Goal: Use online tool/utility: Use online tool/utility

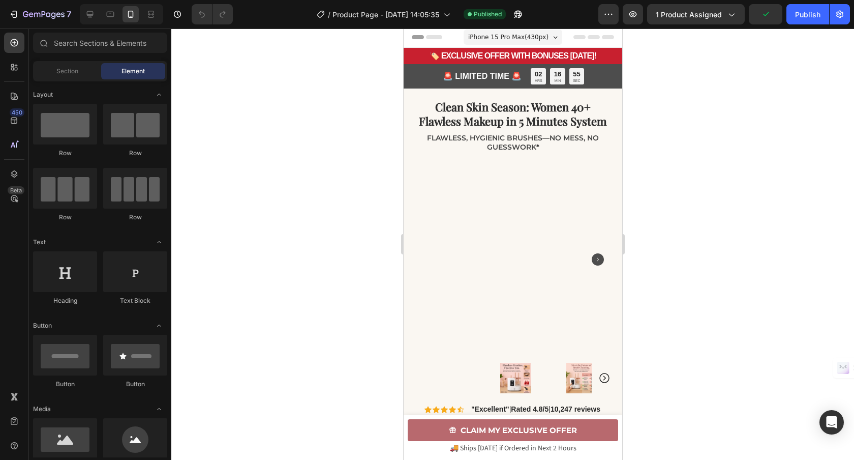
scroll to position [2, 0]
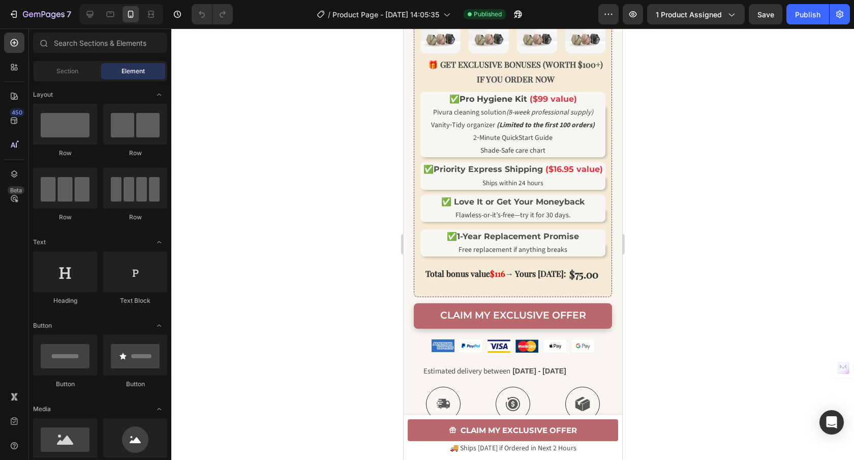
scroll to position [570, 0]
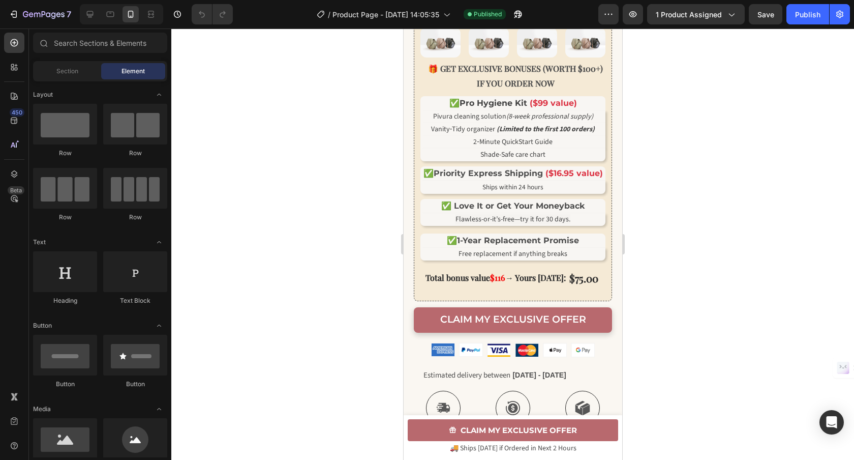
click at [508, 178] on strong "Priority Express Shipping" at bounding box center [487, 173] width 109 height 10
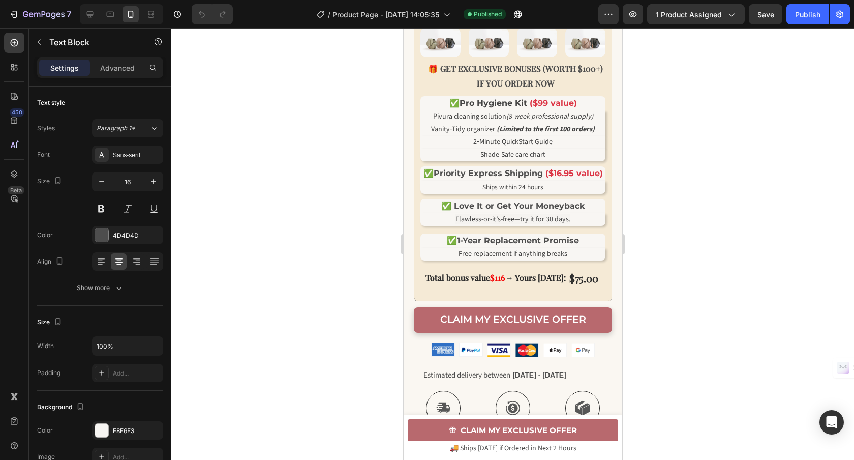
click at [511, 178] on strong "Priority Express Shipping" at bounding box center [487, 173] width 109 height 10
click at [722, 208] on div at bounding box center [512, 243] width 683 height 431
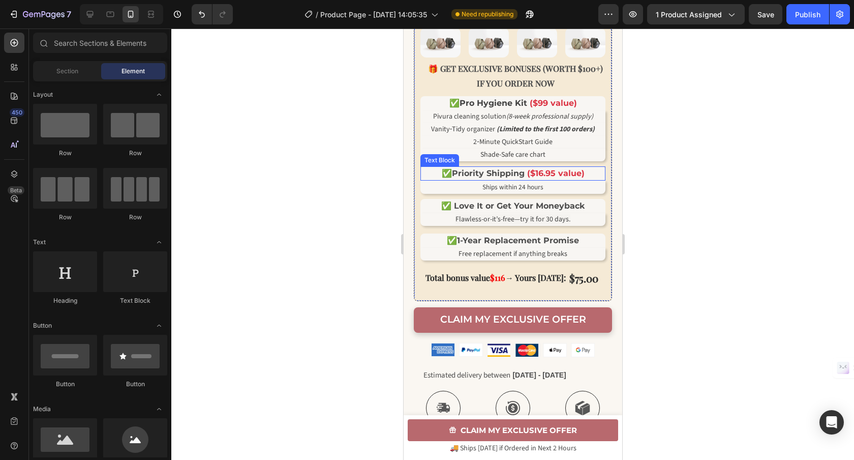
click at [480, 178] on strong "Priority Shipping" at bounding box center [488, 173] width 73 height 10
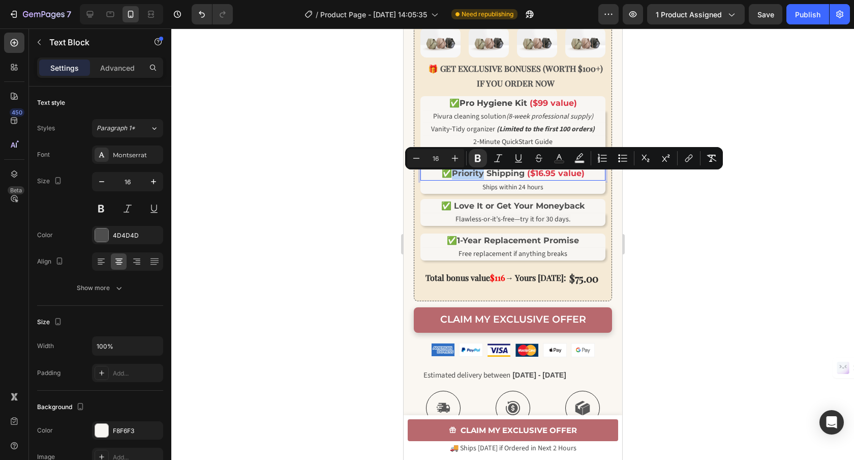
drag, startPoint x: 480, startPoint y: 179, endPoint x: 450, endPoint y: 180, distance: 29.5
click at [452, 178] on strong "Priority Shipping" at bounding box center [488, 173] width 73 height 10
click at [479, 178] on strong "Priority Shipping" at bounding box center [488, 173] width 73 height 10
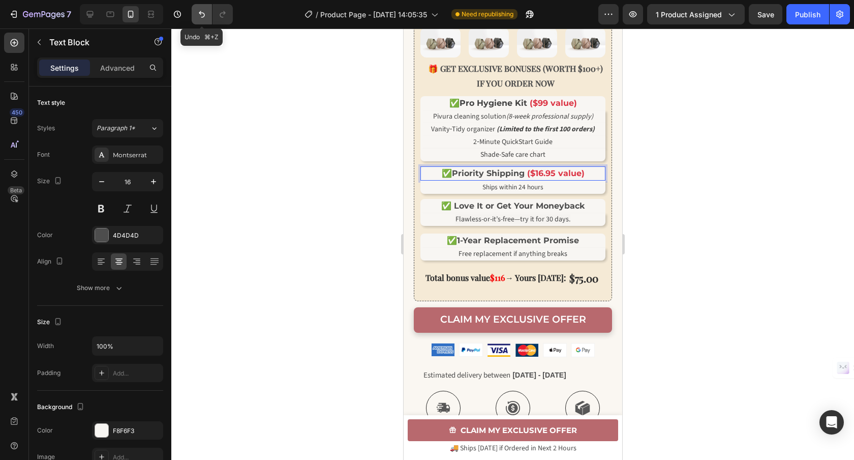
click at [201, 14] on icon "Undo/Redo" at bounding box center [202, 14] width 10 height 10
click at [478, 178] on strong "Priority Express Shipping" at bounding box center [487, 173] width 109 height 10
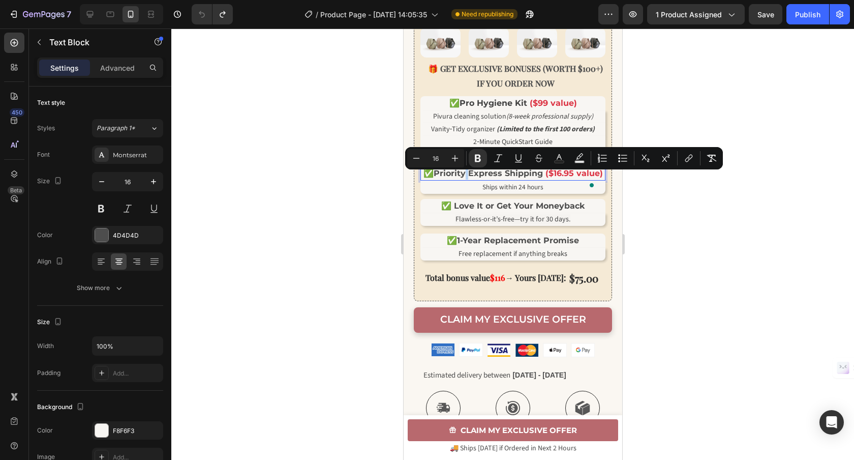
click at [478, 177] on strong "Priority Express Shipping" at bounding box center [487, 173] width 109 height 10
drag, startPoint x: 478, startPoint y: 178, endPoint x: 445, endPoint y: 177, distance: 32.6
click at [445, 177] on strong "Priority Express Shipping" at bounding box center [487, 173] width 109 height 10
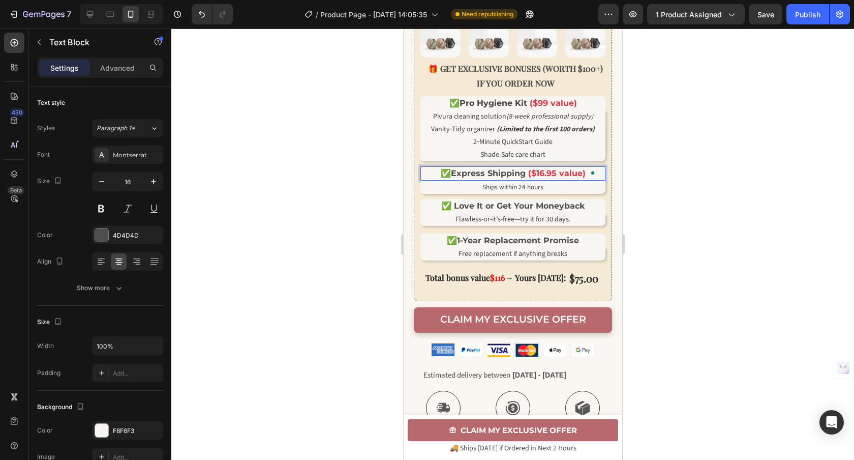
click at [356, 223] on div at bounding box center [512, 243] width 683 height 431
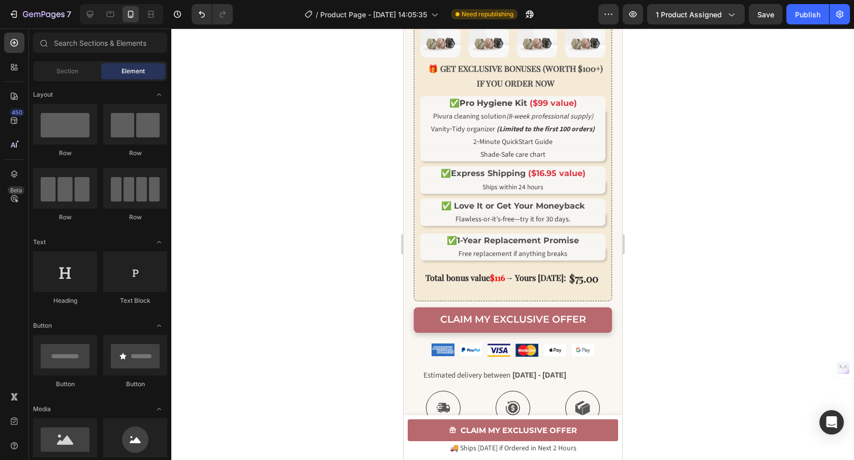
click at [365, 215] on div at bounding box center [512, 243] width 683 height 431
click at [505, 283] on strong "$116" at bounding box center [497, 277] width 15 height 11
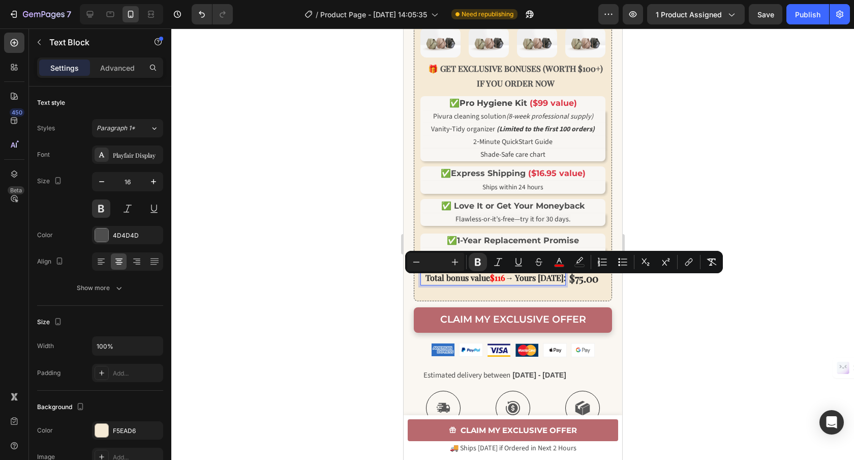
click at [505, 283] on strong "$116" at bounding box center [497, 277] width 15 height 11
drag, startPoint x: 506, startPoint y: 284, endPoint x: 493, endPoint y: 284, distance: 12.2
click at [493, 283] on strong "$116" at bounding box center [497, 277] width 15 height 11
click at [559, 263] on icon "Editor contextual toolbar" at bounding box center [559, 262] width 10 height 10
type input "F40404"
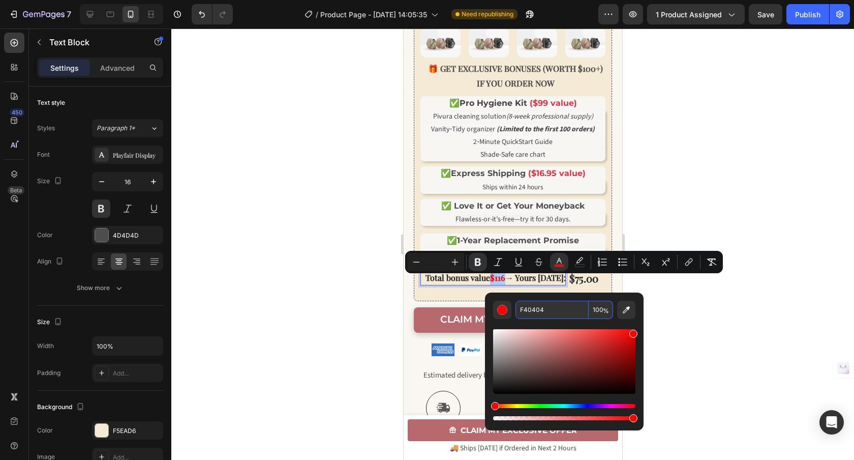
click at [557, 306] on input "F40404" at bounding box center [552, 310] width 73 height 18
paste input "424242"
type input "424242"
click at [583, 283] on div "$75.00" at bounding box center [585, 278] width 31 height 20
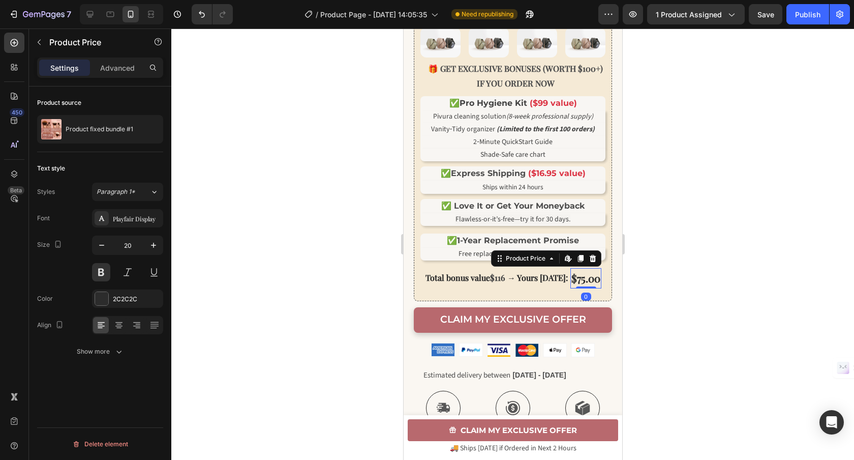
click at [583, 283] on div "$75.00" at bounding box center [585, 278] width 31 height 20
click at [121, 294] on div "2C2C2C" at bounding box center [127, 298] width 29 height 9
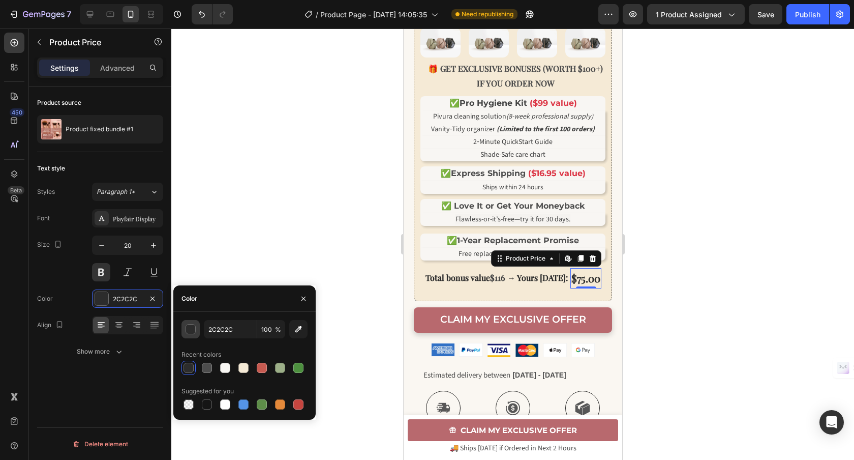
click at [191, 330] on div "button" at bounding box center [191, 329] width 10 height 10
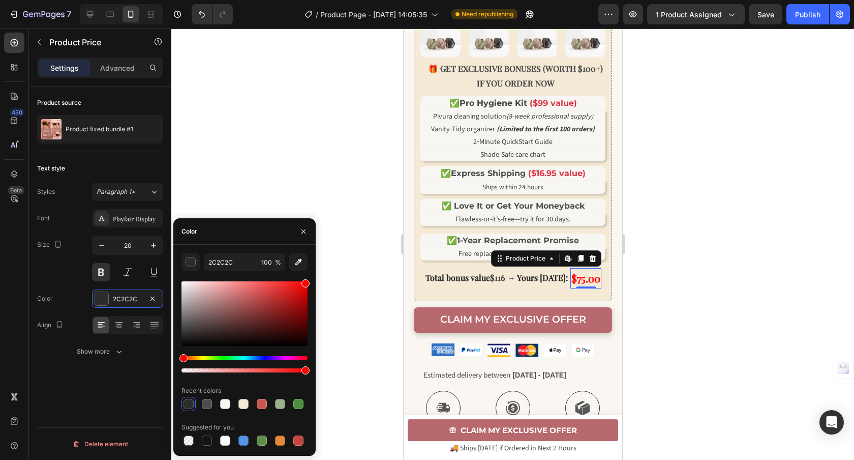
drag, startPoint x: 185, startPoint y: 337, endPoint x: 317, endPoint y: 278, distance: 145.0
click at [317, 0] on div "7 Version history / Product Page - [DATE] 14:05:35 Need republishing Preview 1 …" at bounding box center [427, 0] width 854 height 0
type input "FF0000"
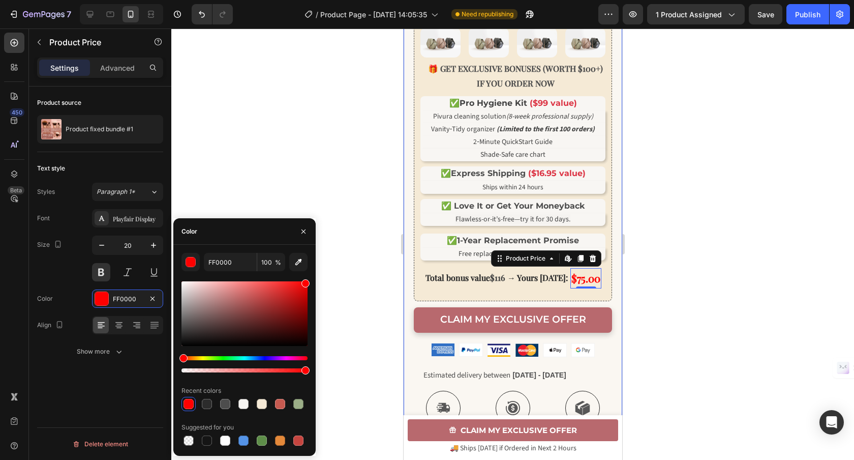
click at [373, 250] on div at bounding box center [512, 243] width 683 height 431
